Goal: Ask a question

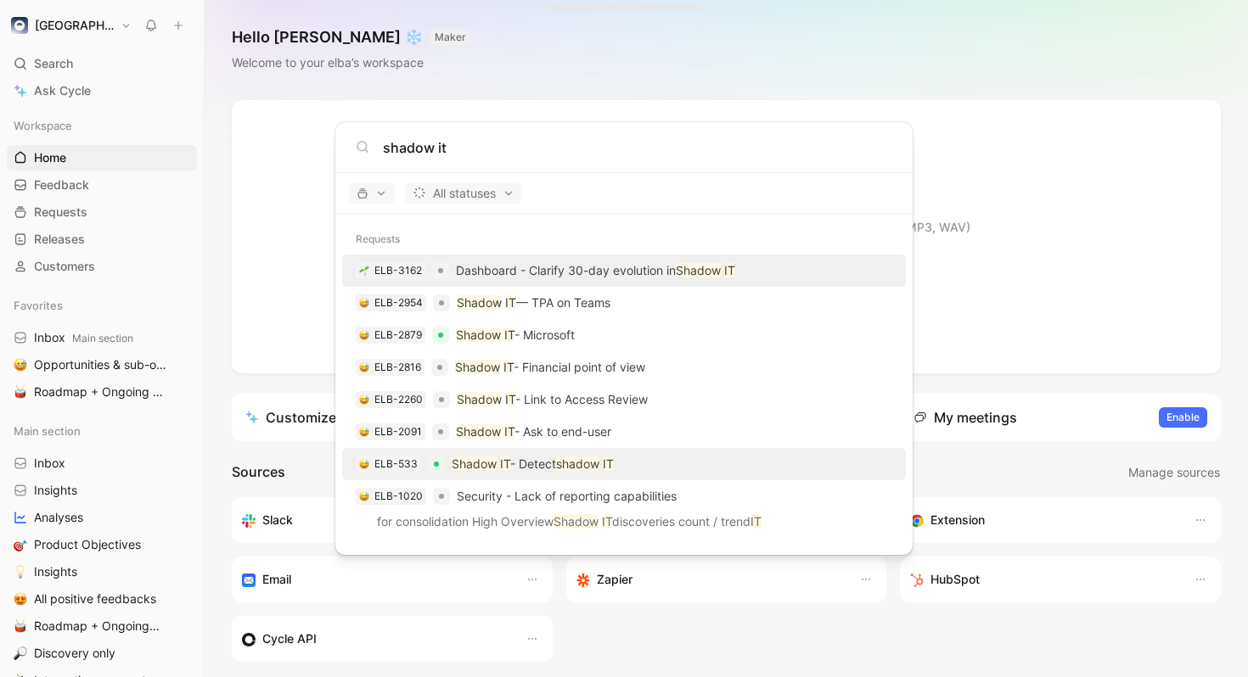
type input "shadow it"
click at [663, 460] on div "ELB-533 Shadow IT - Detect shadow IT" at bounding box center [623, 464] width 553 height 31
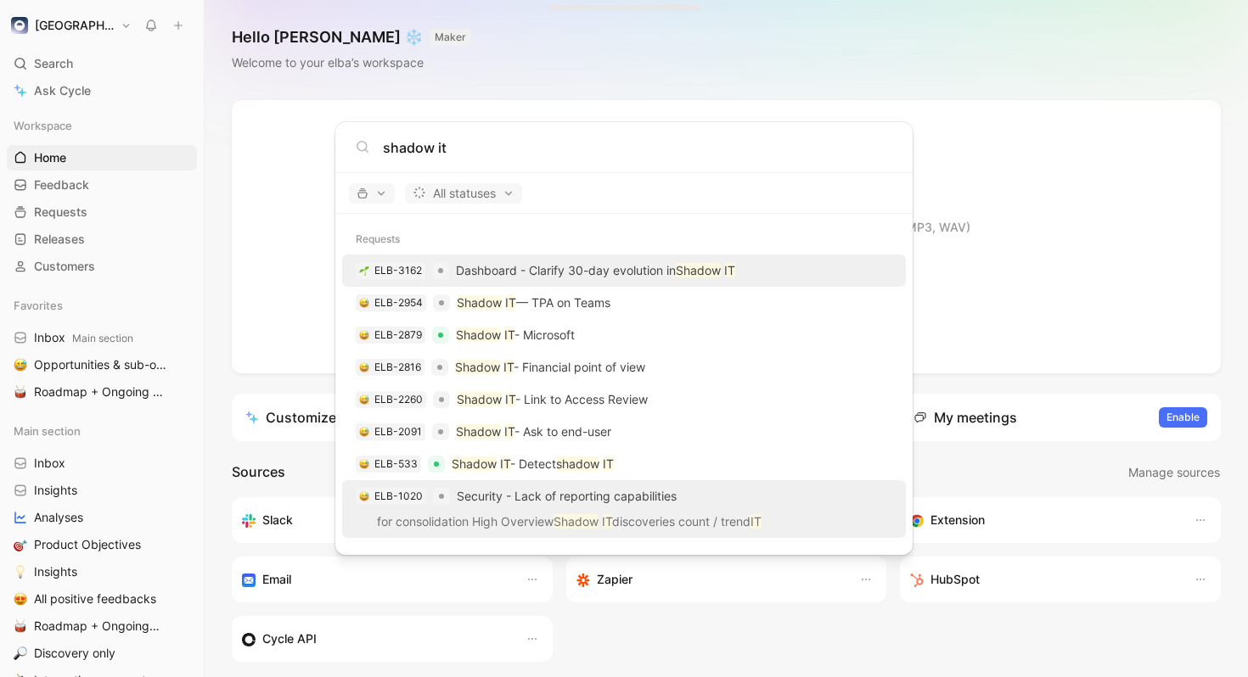
click at [657, 493] on span "Security - Lack of reporting capabilities" at bounding box center [567, 496] width 220 height 14
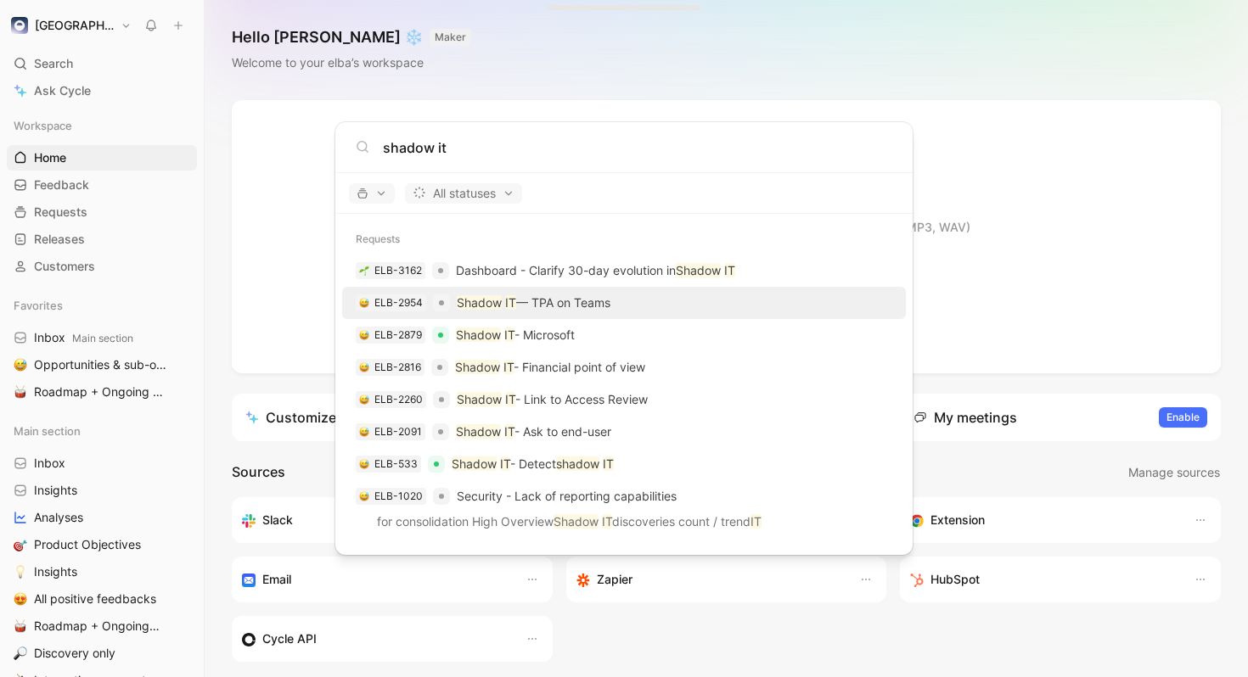
click at [621, 298] on div "ELB-2954 Shadow IT — TPA on Teams" at bounding box center [623, 303] width 553 height 31
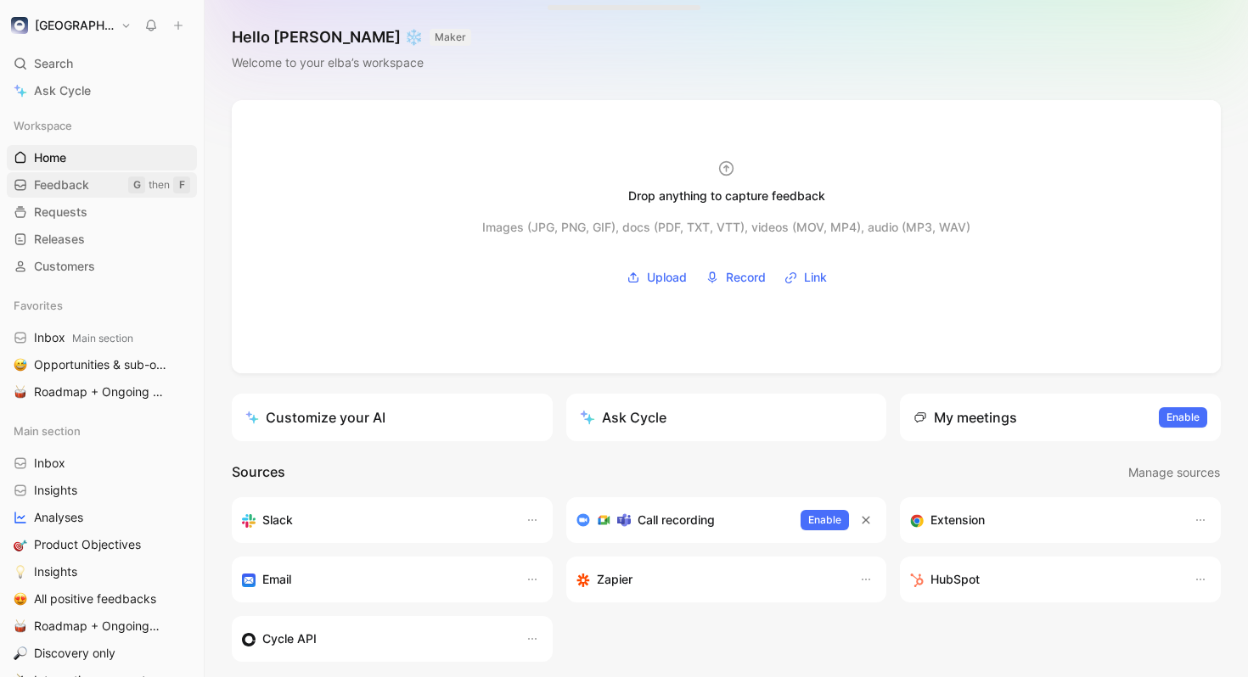
click at [76, 181] on span "Feedback" at bounding box center [61, 185] width 55 height 17
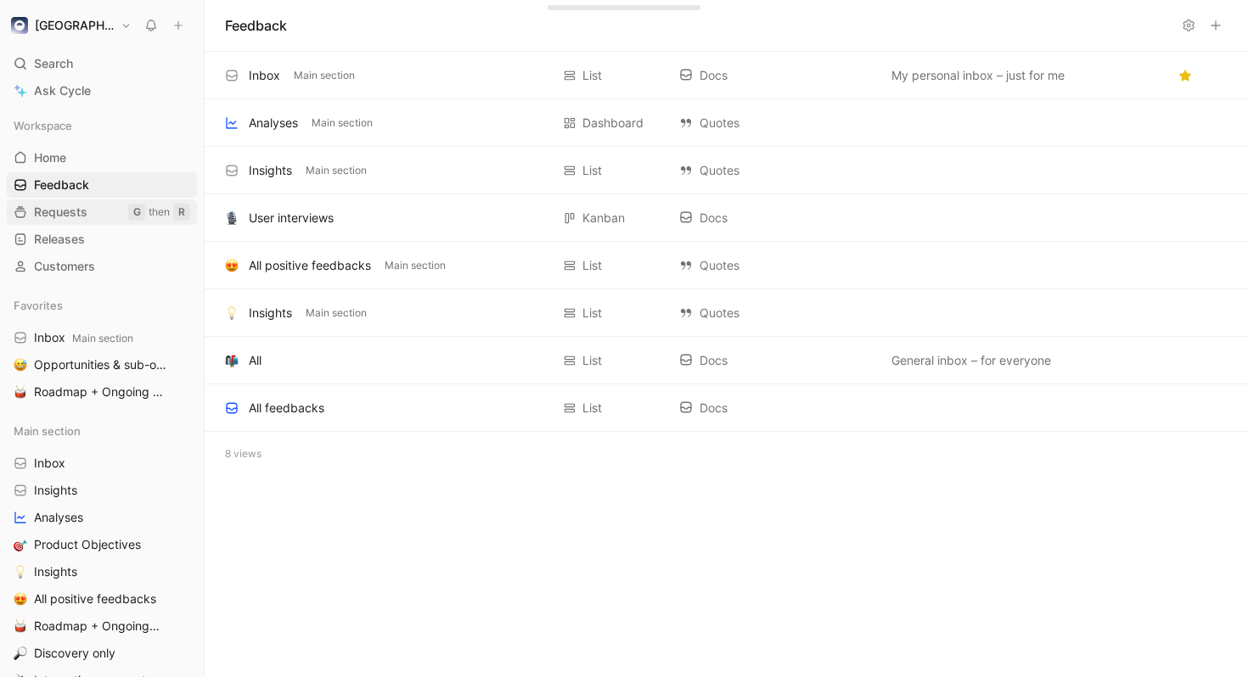
click at [74, 219] on span "Requests" at bounding box center [60, 212] width 53 height 17
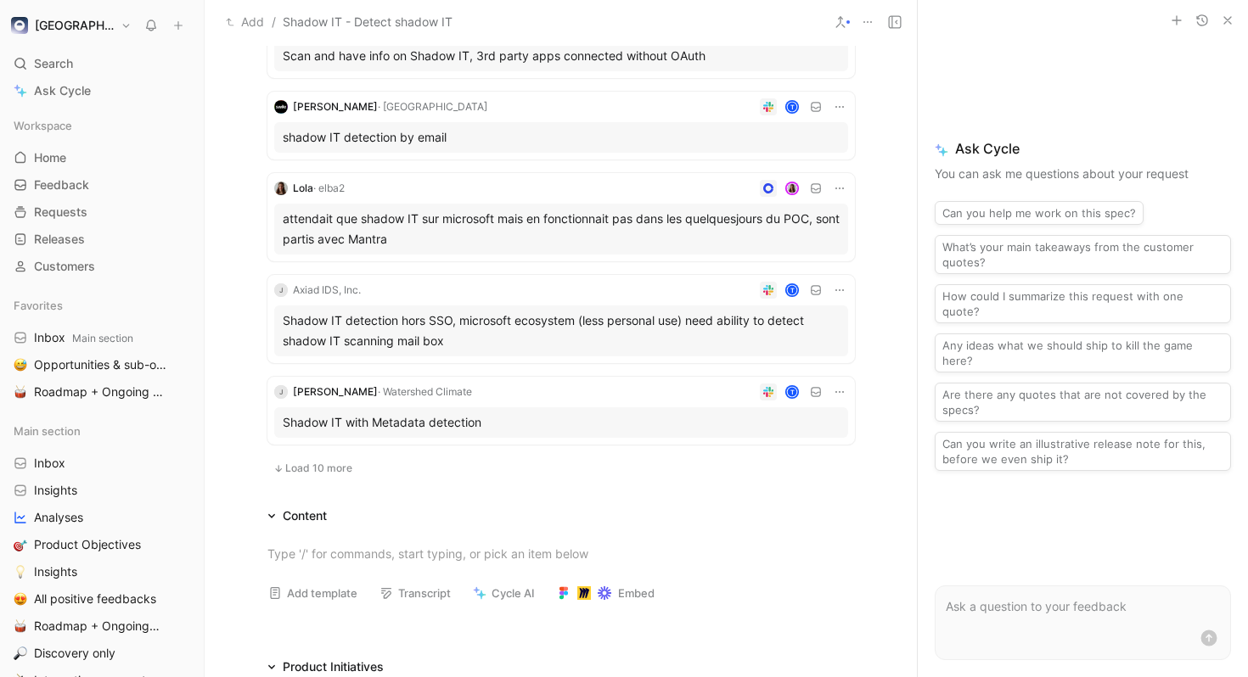
scroll to position [625, 0]
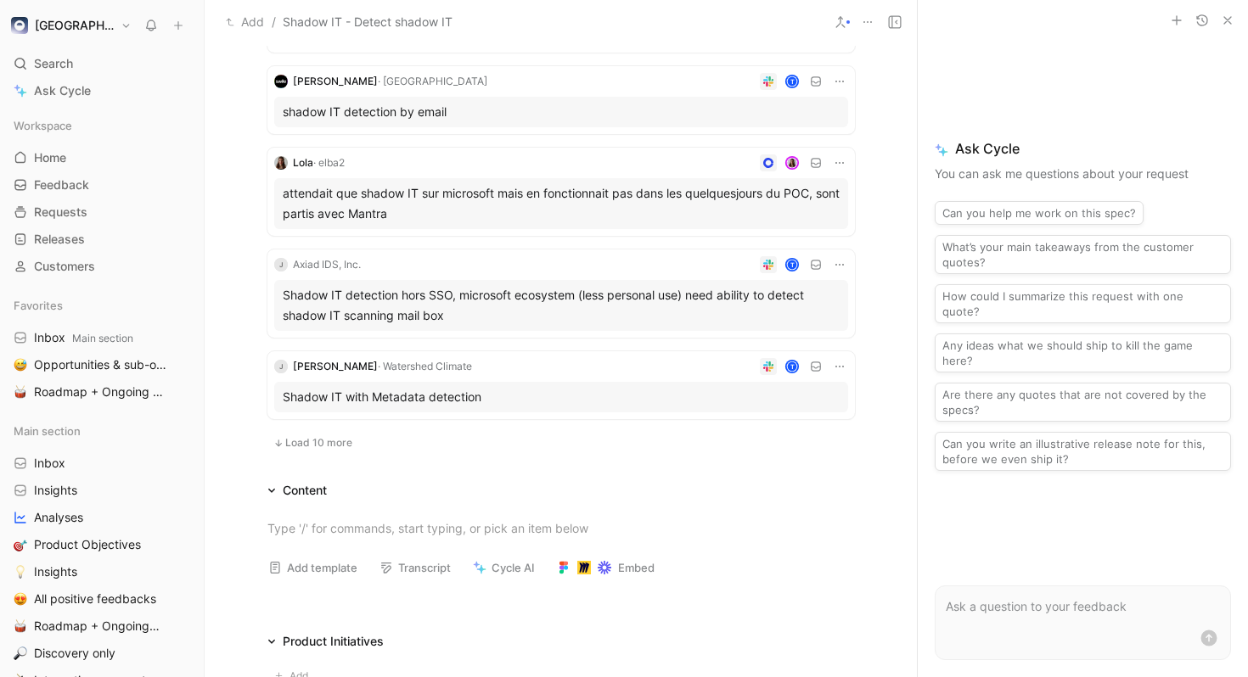
click at [324, 434] on button "Load 10 more" at bounding box center [312, 443] width 91 height 20
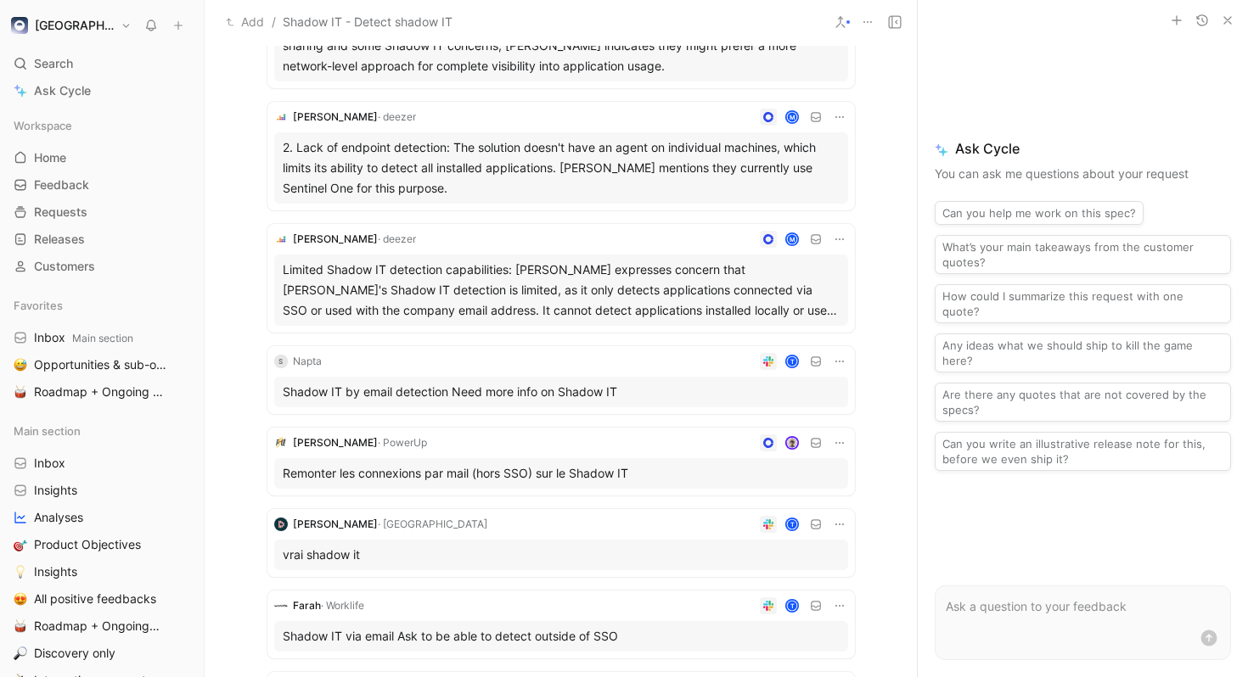
scroll to position [1181, 0]
click at [1021, 624] on form at bounding box center [1082, 623] width 296 height 75
click at [1007, 606] on p at bounding box center [1082, 607] width 274 height 20
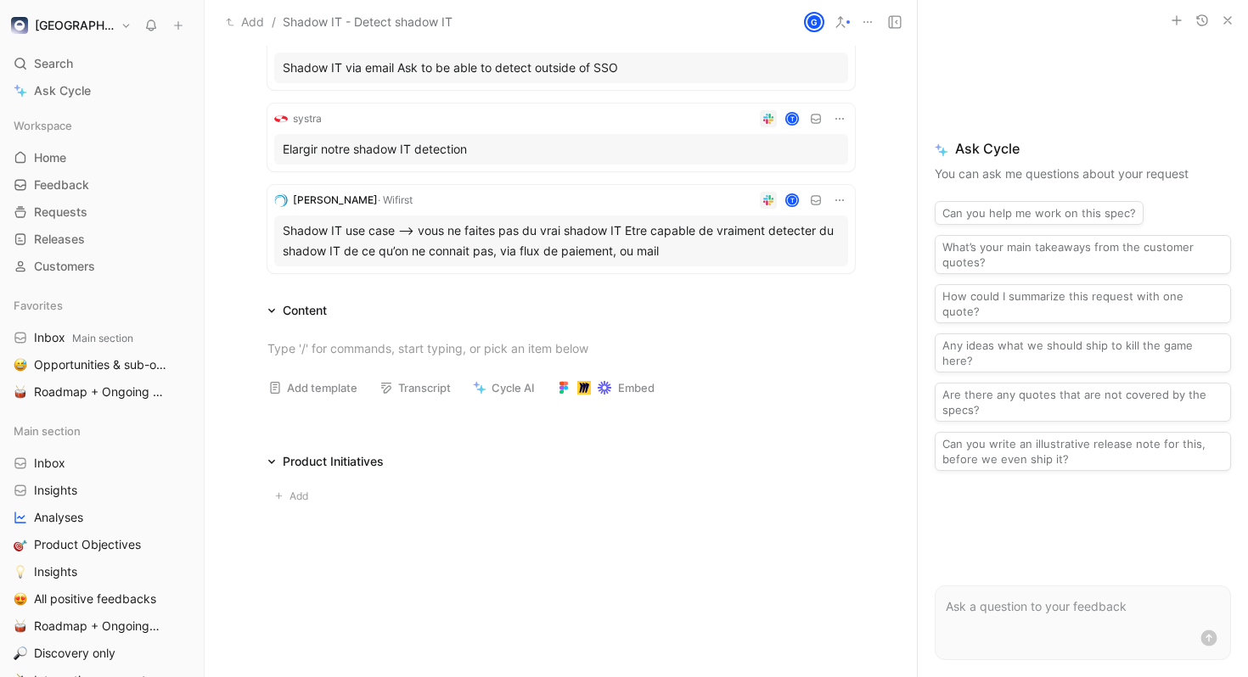
click at [1116, 348] on button "Any ideas what we should ship to kill the game here?" at bounding box center [1082, 353] width 296 height 39
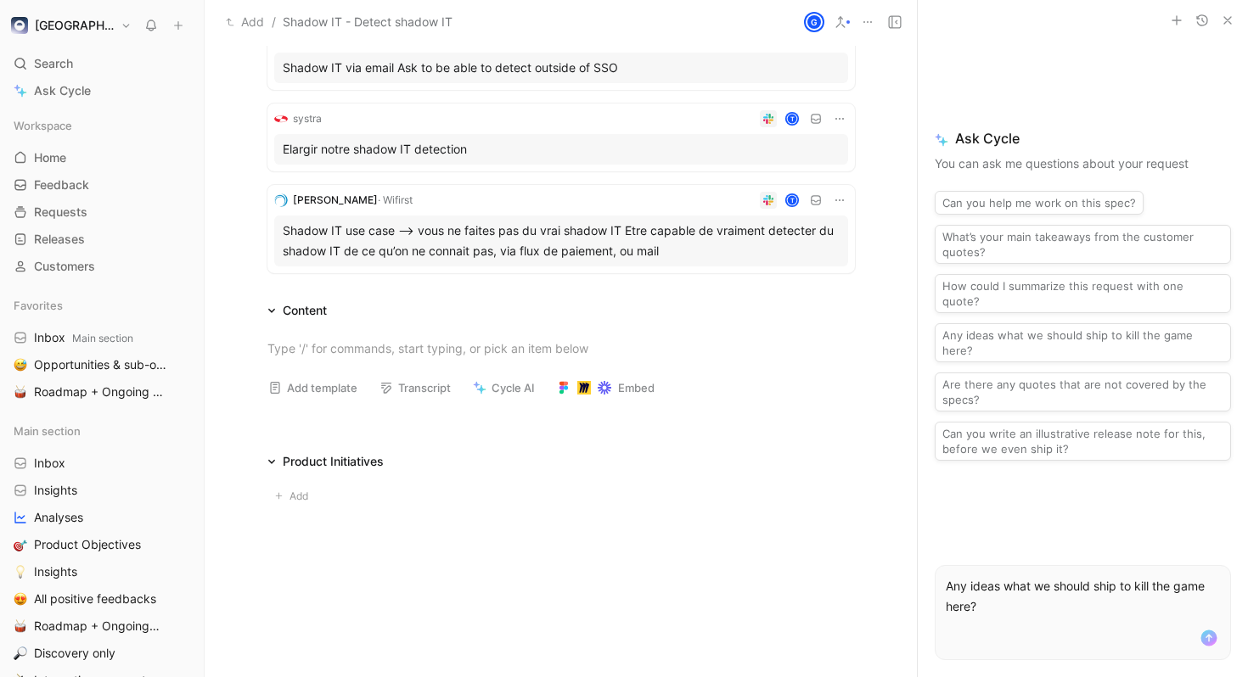
click at [1140, 597] on p "Any ideas what we should ship to kill the game here?" at bounding box center [1082, 596] width 274 height 41
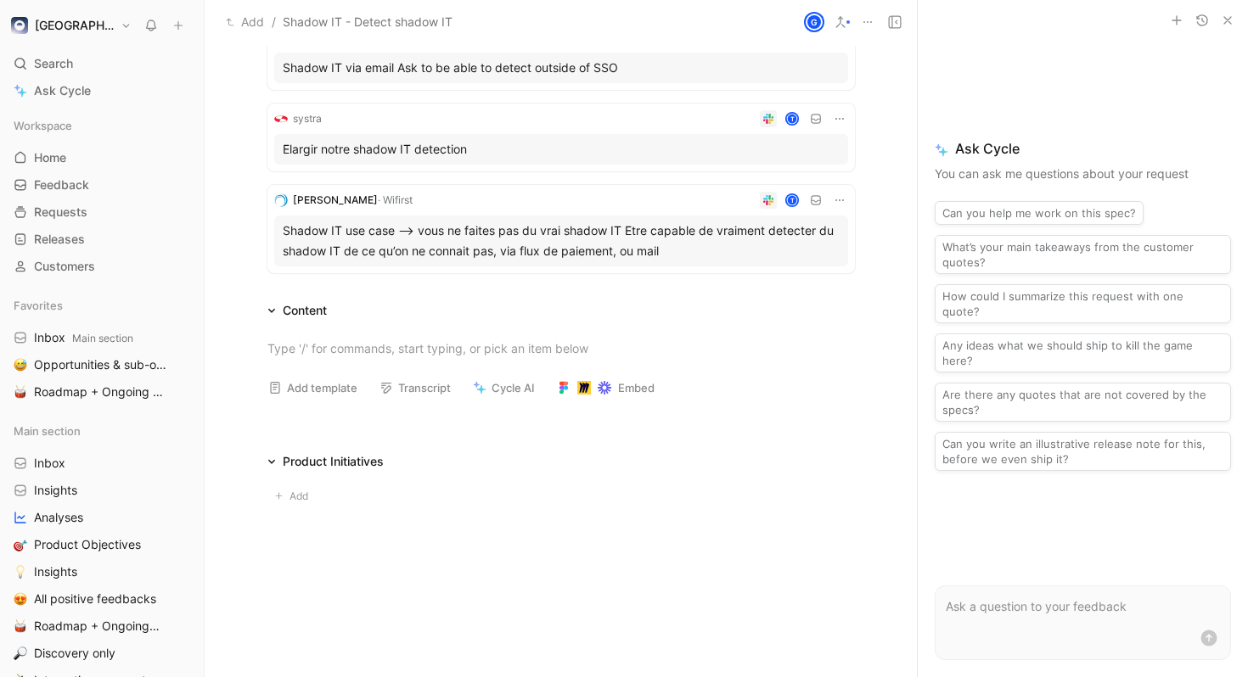
click at [1081, 383] on button "Are there any quotes that are not covered by the specs?" at bounding box center [1082, 402] width 296 height 39
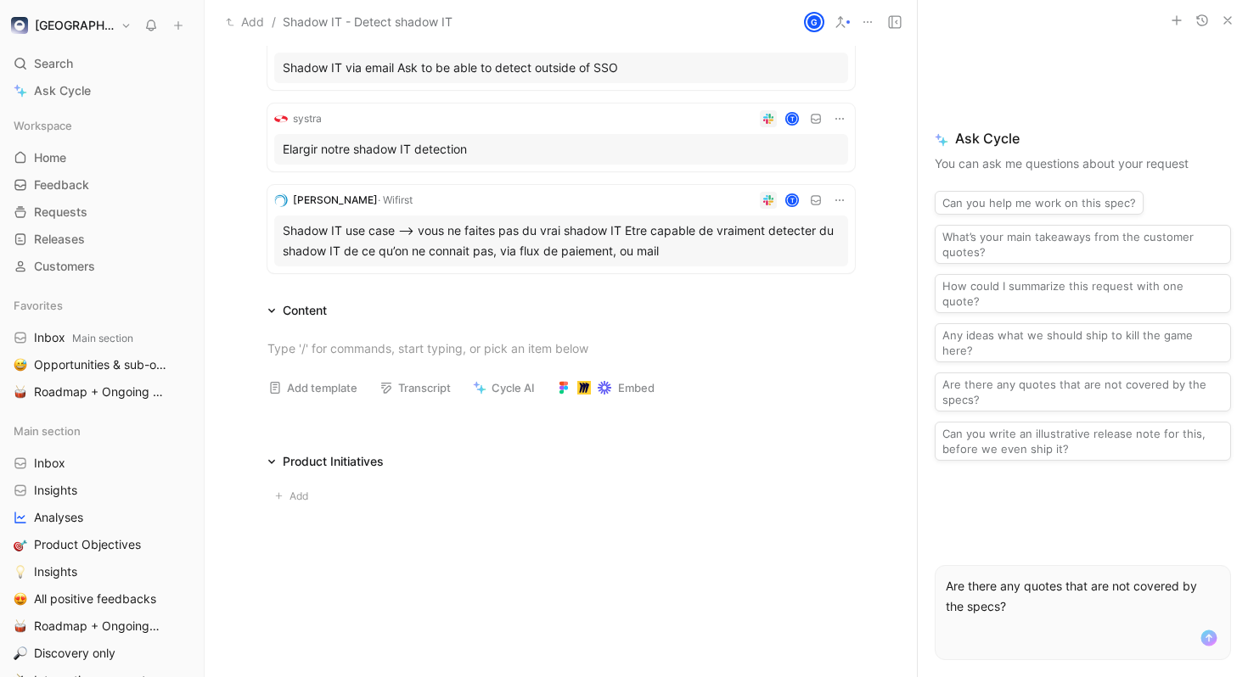
click at [1209, 641] on icon "submit" at bounding box center [1208, 638] width 20 height 20
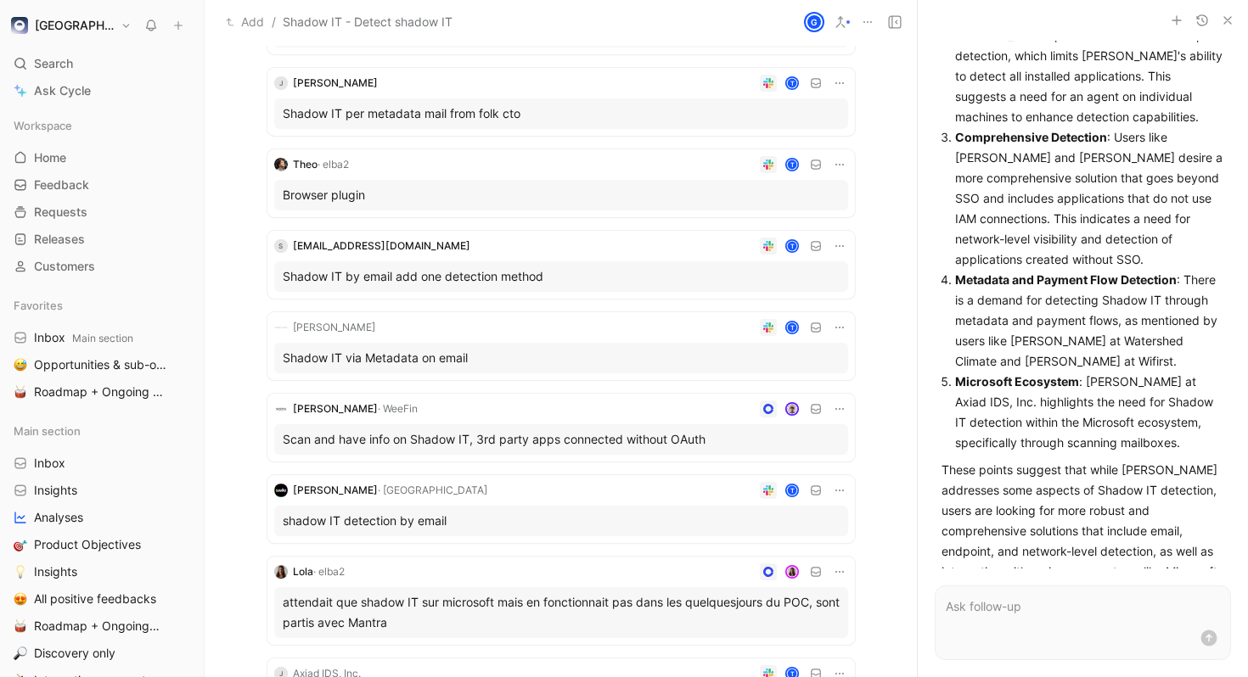
scroll to position [0, 0]
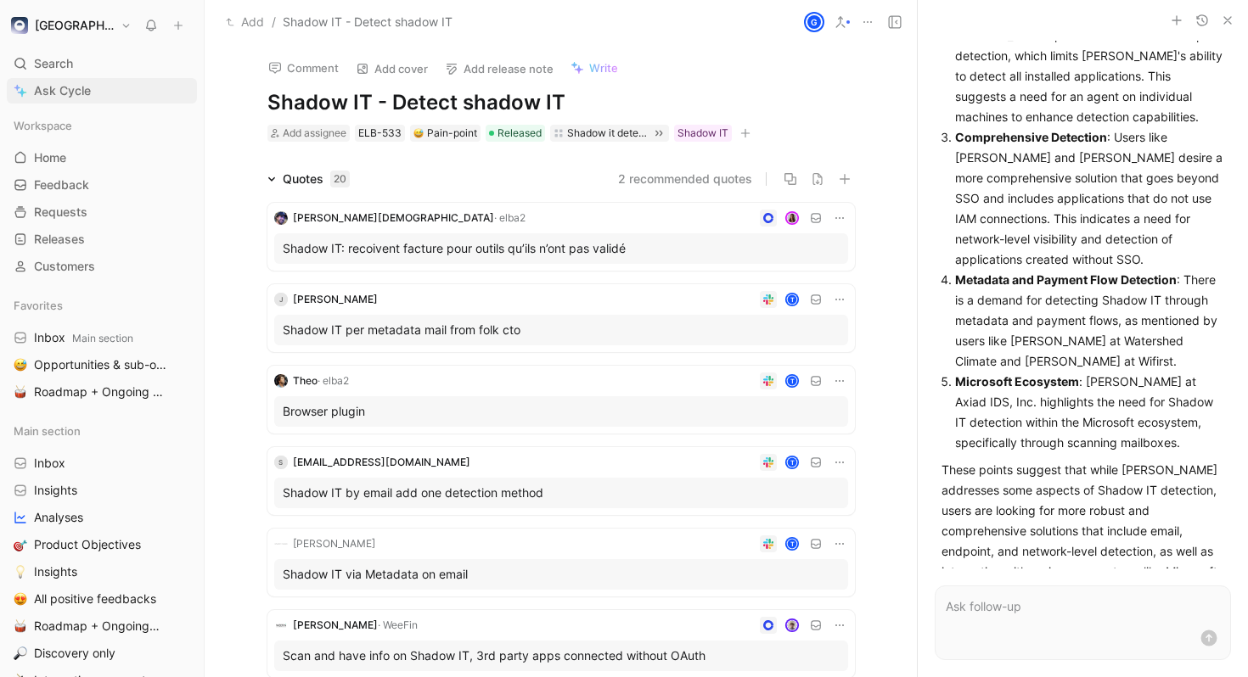
click at [89, 93] on span "Ask Cycle" at bounding box center [62, 91] width 57 height 20
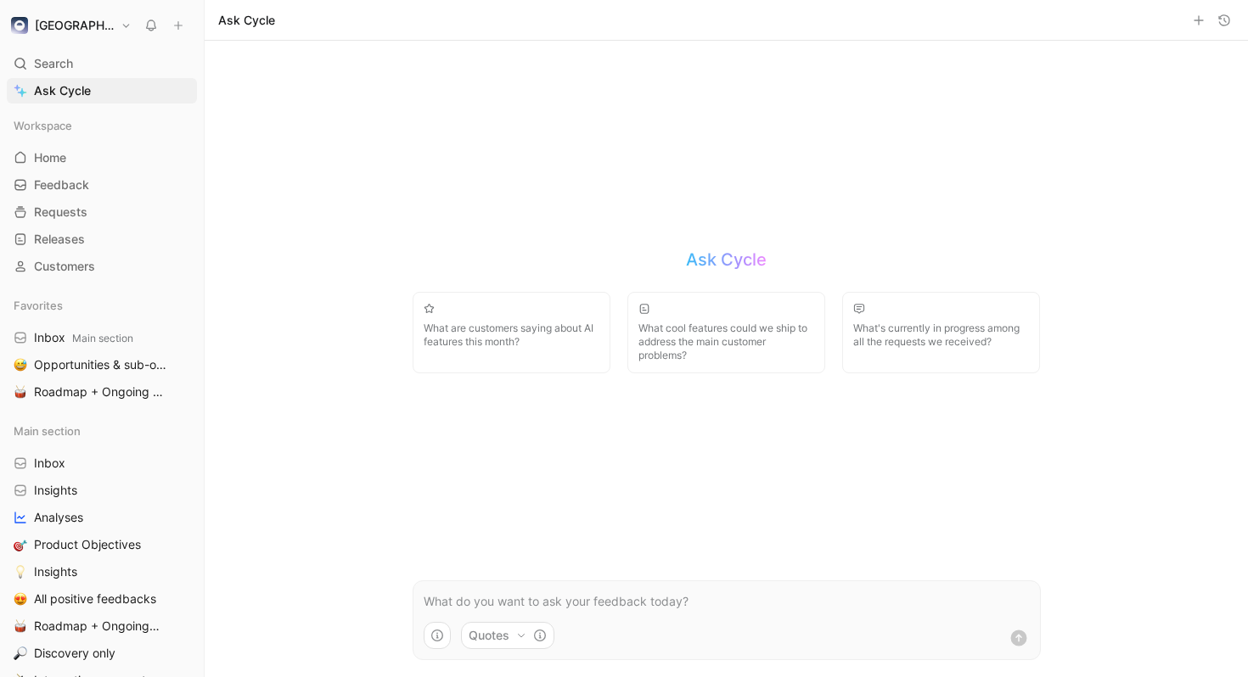
click at [711, 329] on span "What cool features could we ship to address the main customer problems?" at bounding box center [726, 342] width 176 height 41
click at [1018, 640] on icon "submit" at bounding box center [1018, 638] width 20 height 20
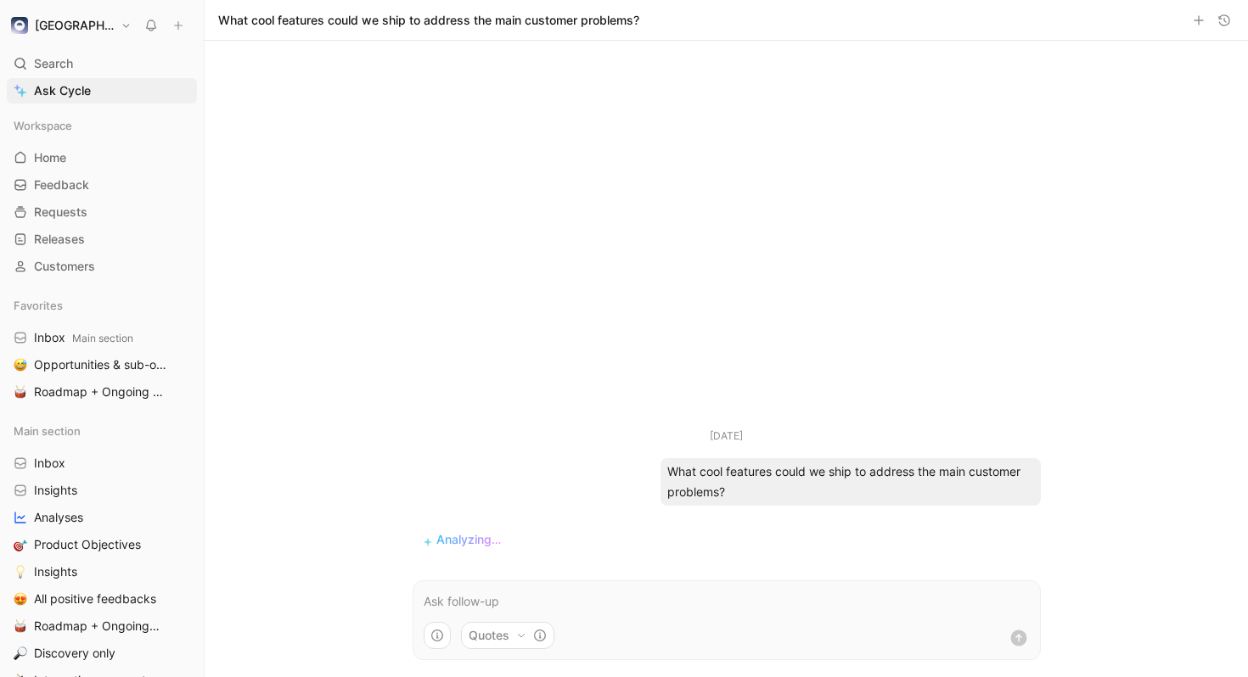
click at [524, 632] on icon "button" at bounding box center [521, 636] width 10 height 10
click at [524, 632] on html "[PERSON_NAME] Search ⌘ K Ask Cycle Workspace Home G then H Feedback G then F Re…" at bounding box center [624, 338] width 1248 height 677
click at [1053, 526] on ul "[DATE] What cool features could we ship to address the main customer problems? …" at bounding box center [726, 492] width 662 height 129
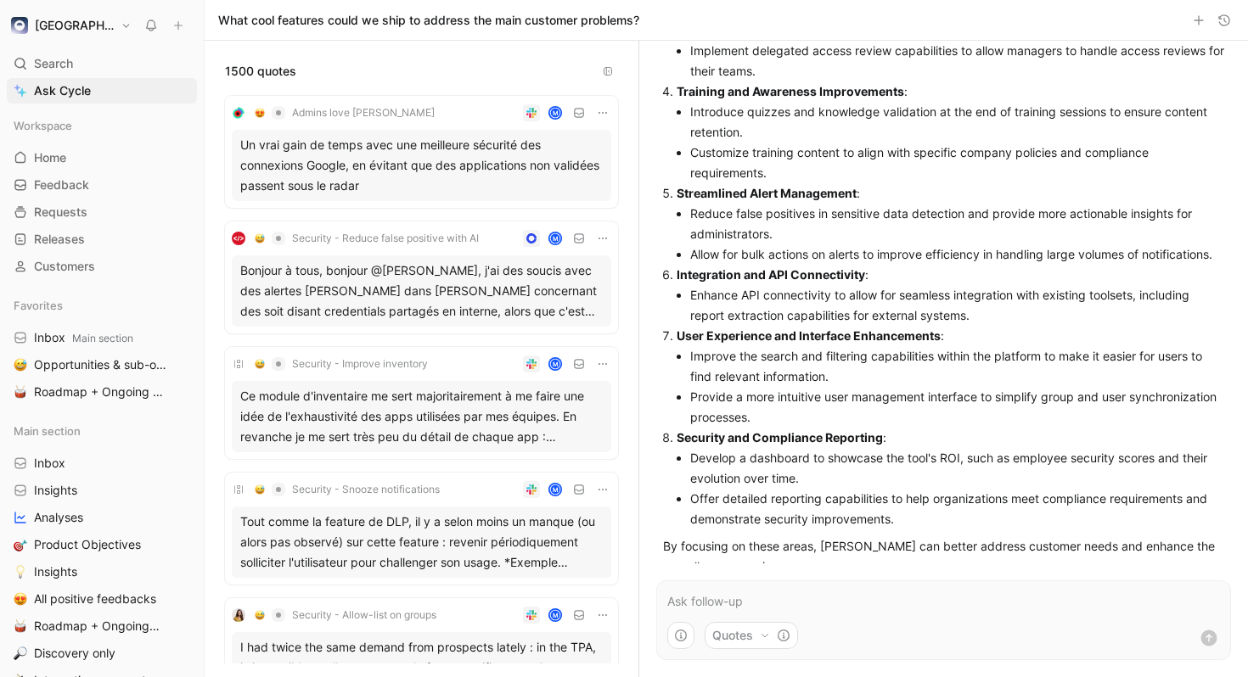
scroll to position [333, 0]
